Goal: Check status: Check status

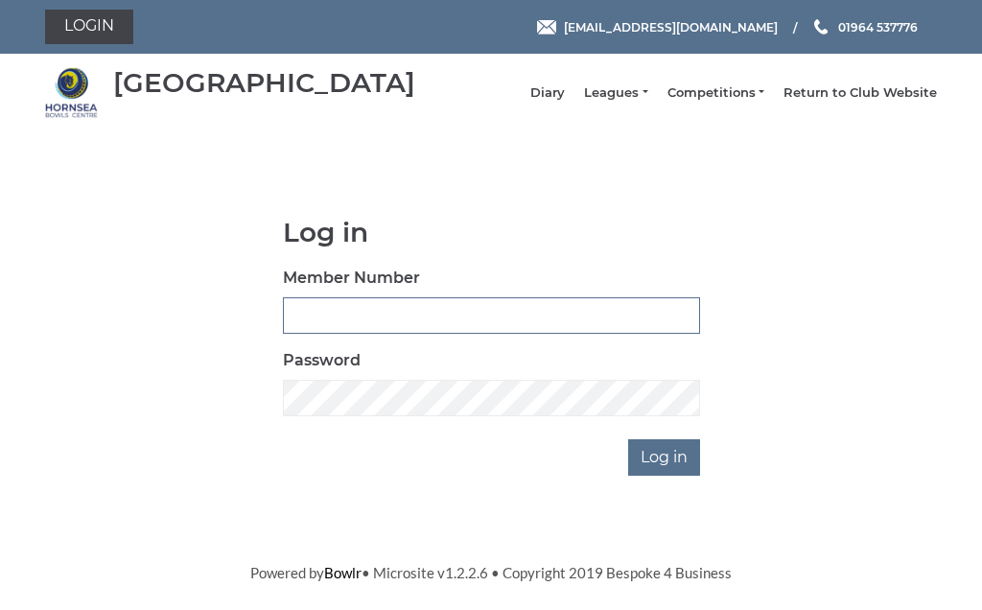
type input "0156"
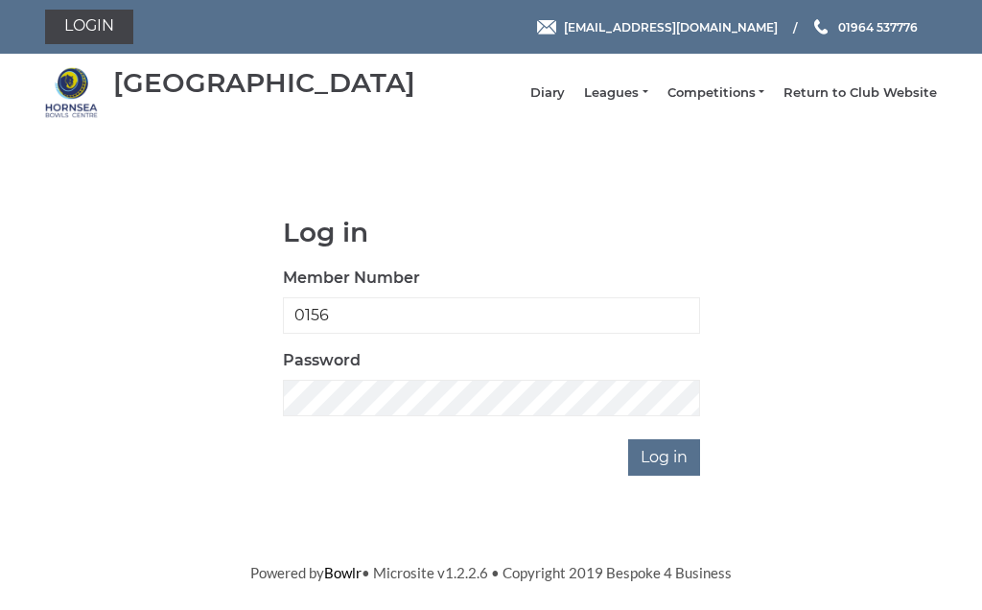
click at [665, 471] on input "Log in" at bounding box center [664, 457] width 72 height 36
click at [679, 472] on input "Log in" at bounding box center [664, 457] width 72 height 36
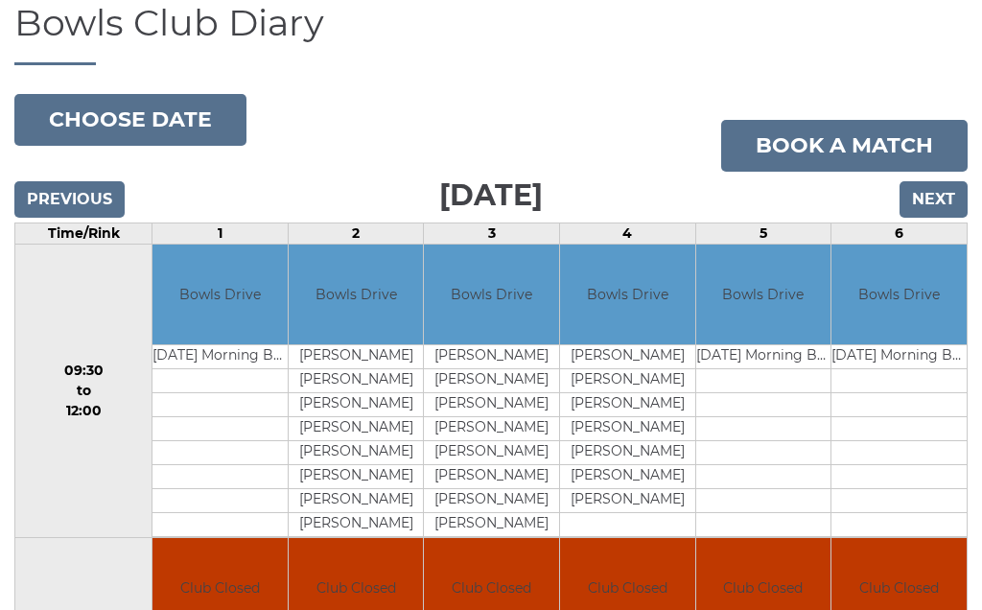
scroll to position [140, 0]
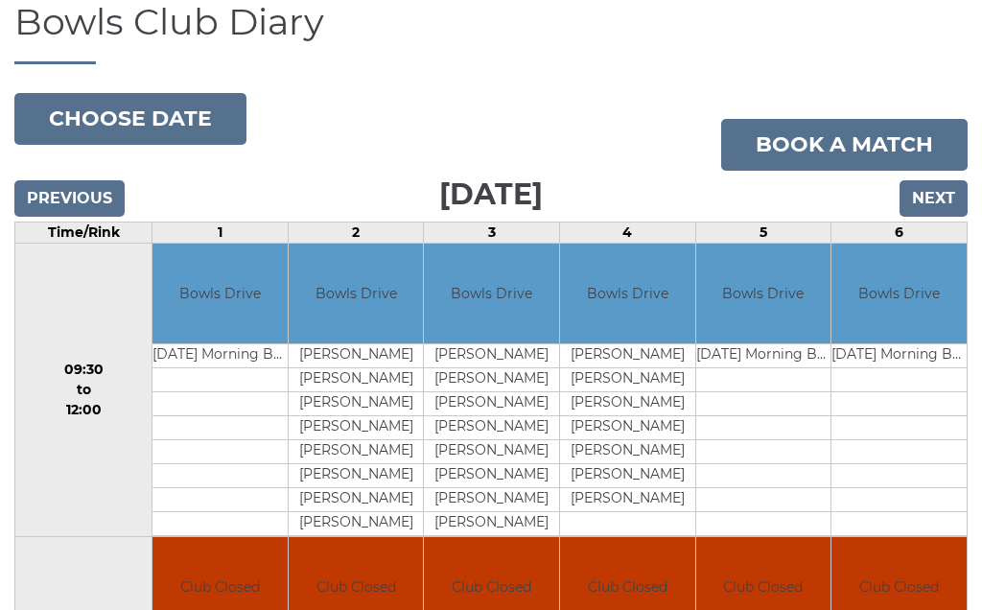
click at [944, 212] on input "Next" at bounding box center [933, 199] width 68 height 36
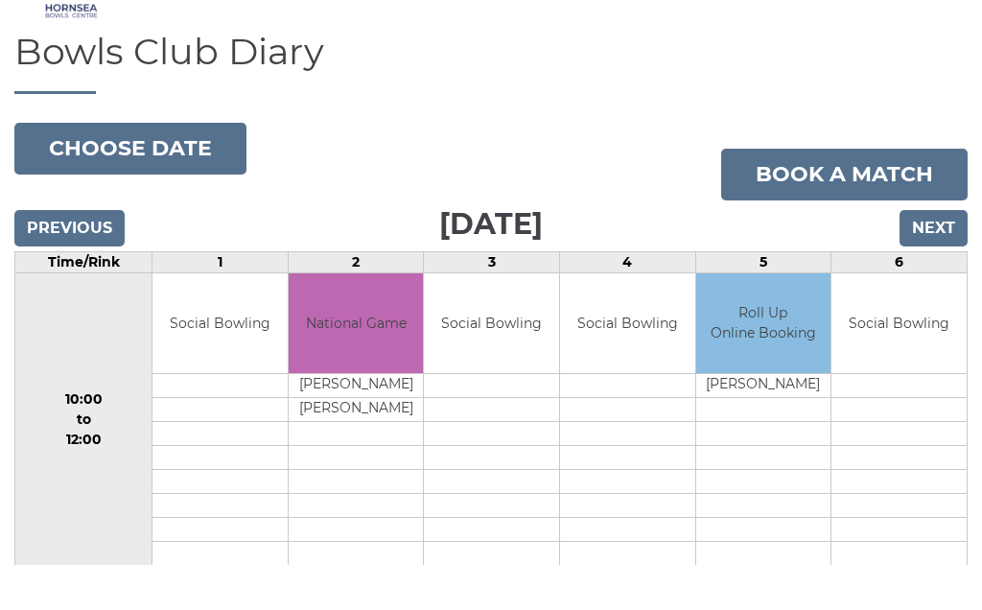
scroll to position [100, 0]
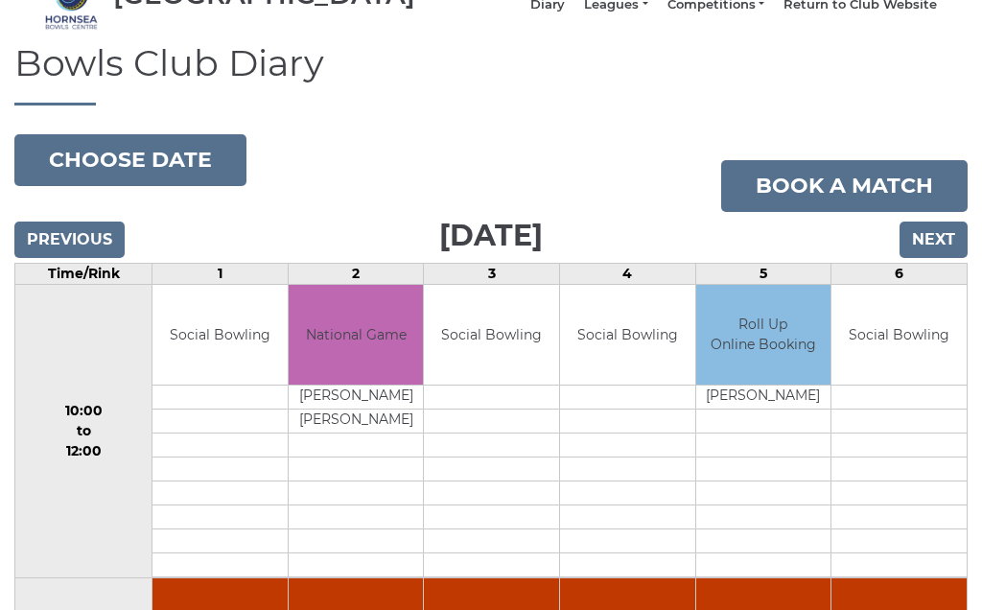
click at [939, 254] on input "Next" at bounding box center [933, 239] width 68 height 36
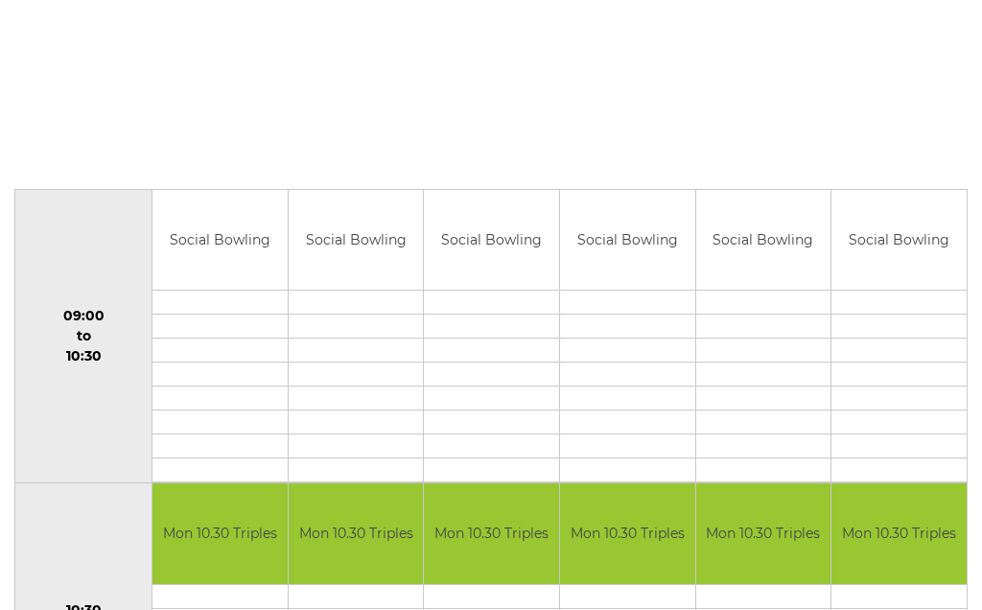
scroll to position [78, 0]
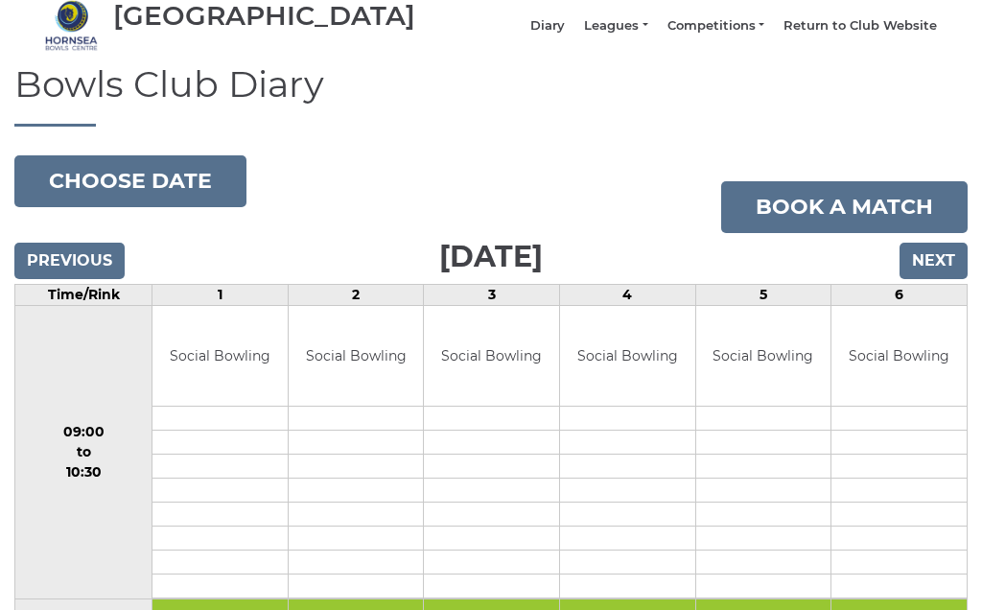
click at [937, 280] on input "Next" at bounding box center [933, 261] width 68 height 36
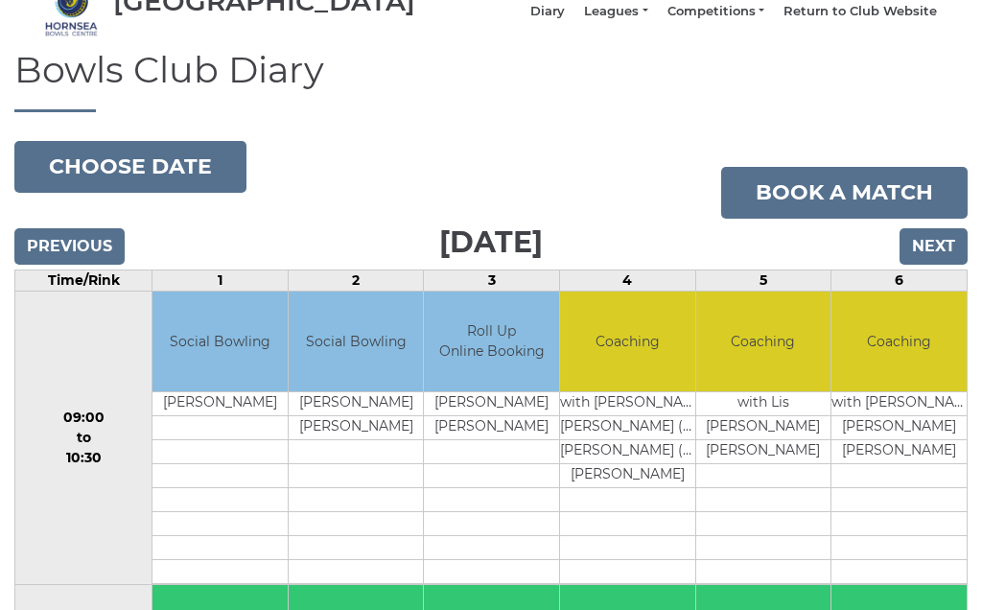
scroll to position [79, 0]
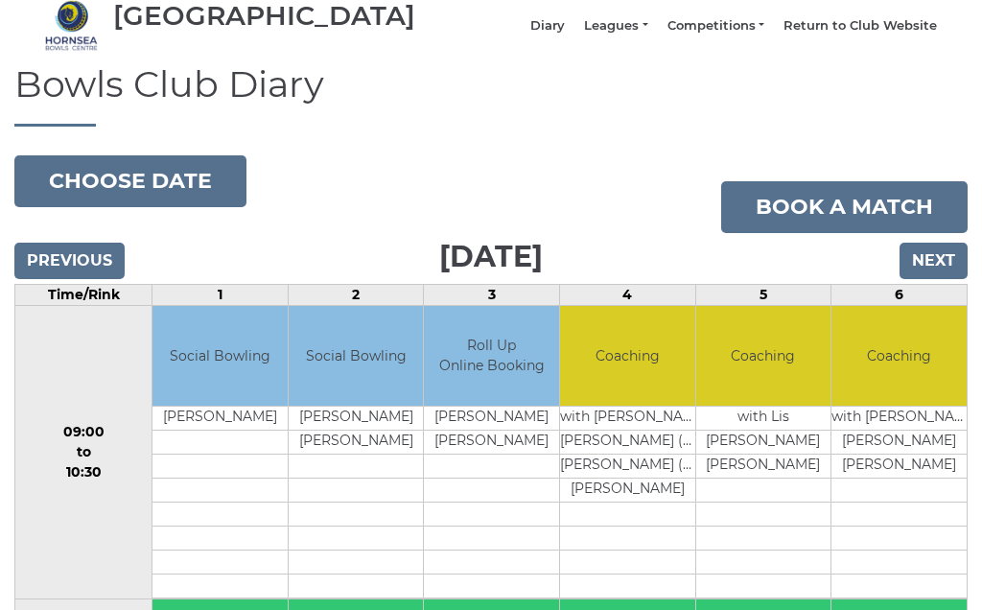
click at [935, 274] on input "Next" at bounding box center [933, 261] width 68 height 36
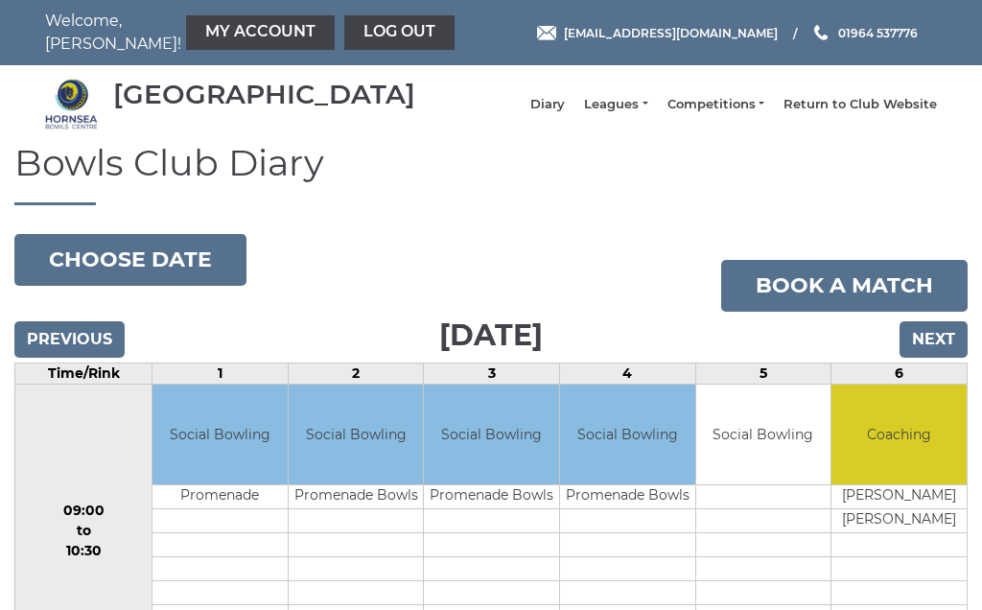
click at [952, 351] on input "Next" at bounding box center [933, 339] width 68 height 36
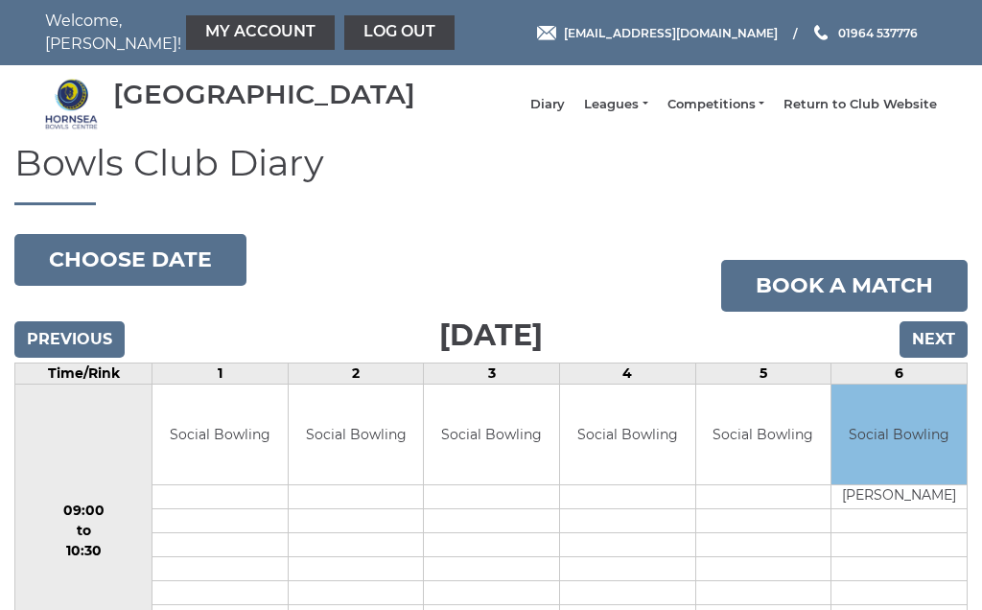
click at [942, 358] on input "Next" at bounding box center [933, 339] width 68 height 36
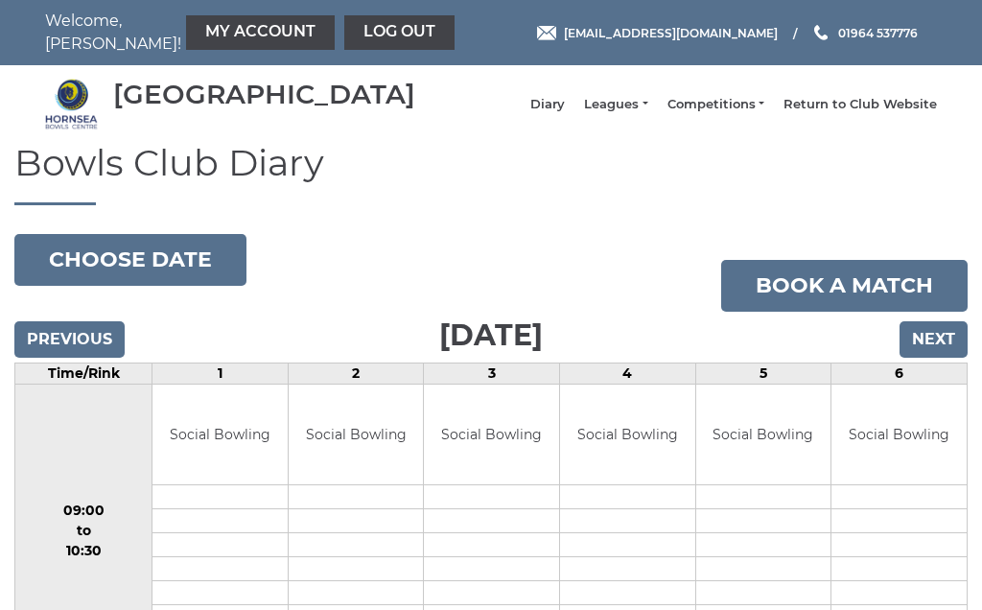
click at [947, 354] on input "Next" at bounding box center [933, 339] width 68 height 36
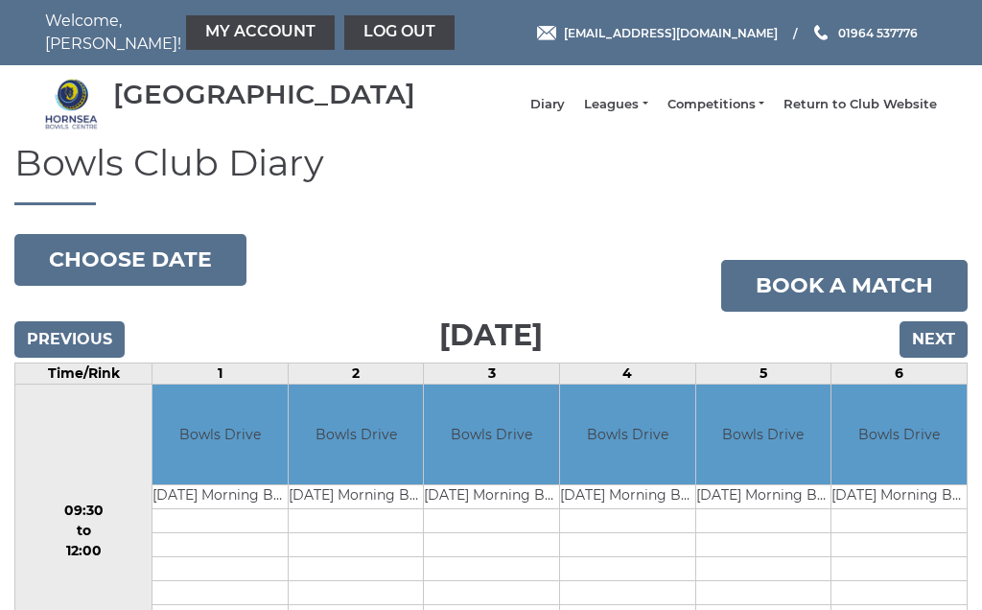
click at [352, 25] on link "Log out" at bounding box center [399, 32] width 110 height 35
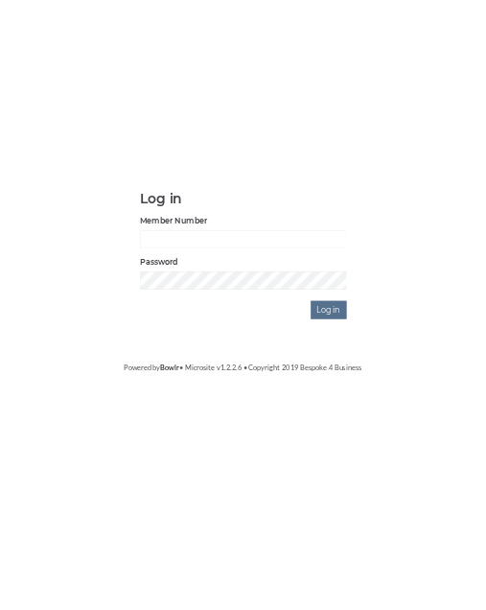
scroll to position [144, 0]
